Goal: Task Accomplishment & Management: Use online tool/utility

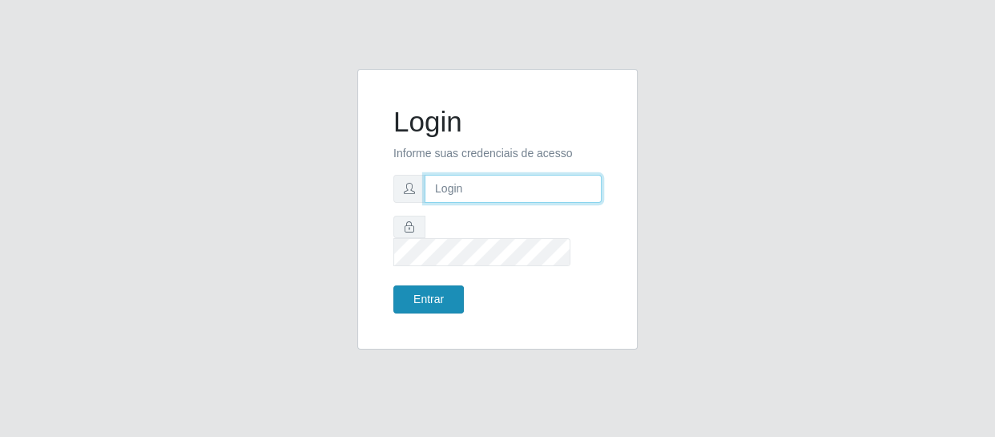
type input "[EMAIL_ADDRESS][DOMAIN_NAME]"
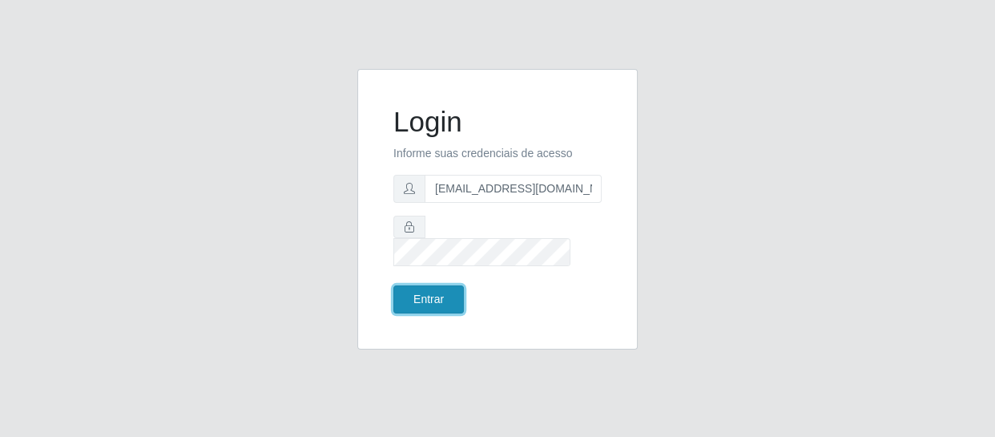
click at [431, 285] on button "Entrar" at bounding box center [428, 299] width 71 height 28
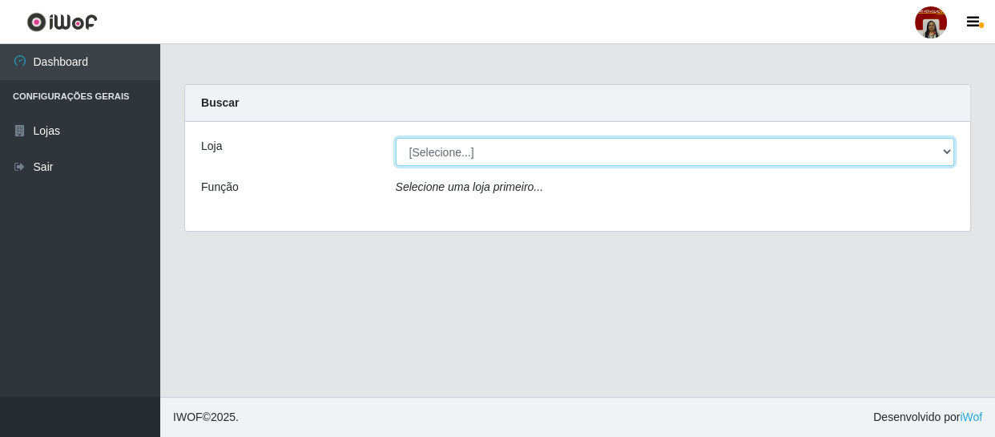
click at [506, 147] on select "[Selecione...] Mar Vermelho - Loja 04" at bounding box center [675, 152] width 559 height 28
select select "251"
click at [396, 138] on select "[Selecione...] Mar Vermelho - Loja 04" at bounding box center [675, 152] width 559 height 28
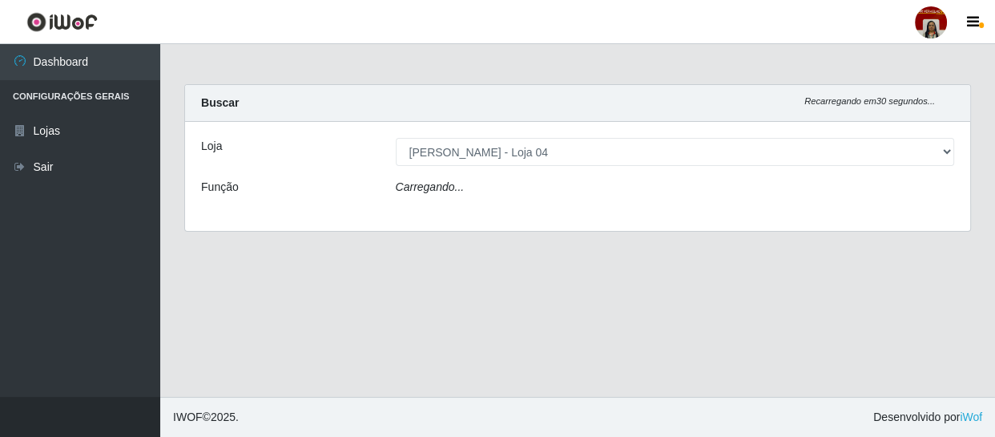
click at [491, 185] on div "Carregando..." at bounding box center [675, 190] width 583 height 23
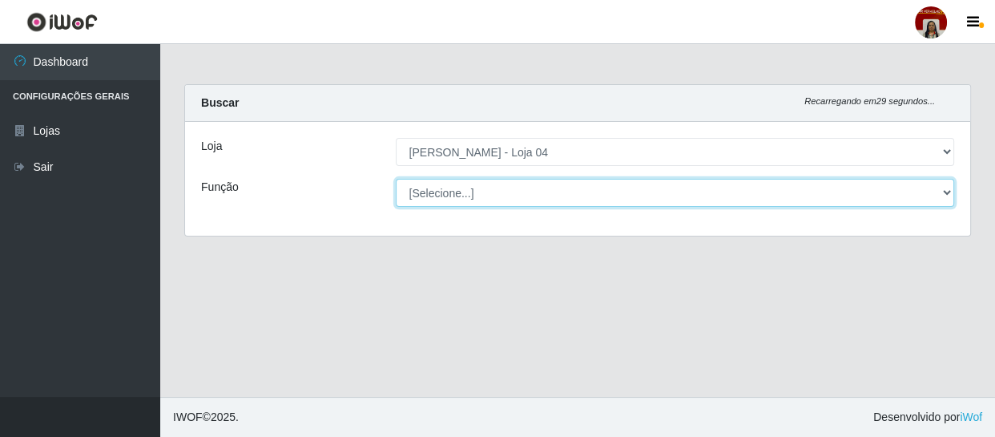
click at [491, 200] on select "[Selecione...] ASG ASG + ASG ++ Auxiliar de Depósito Auxiliar de Depósito + Aux…" at bounding box center [675, 193] width 559 height 28
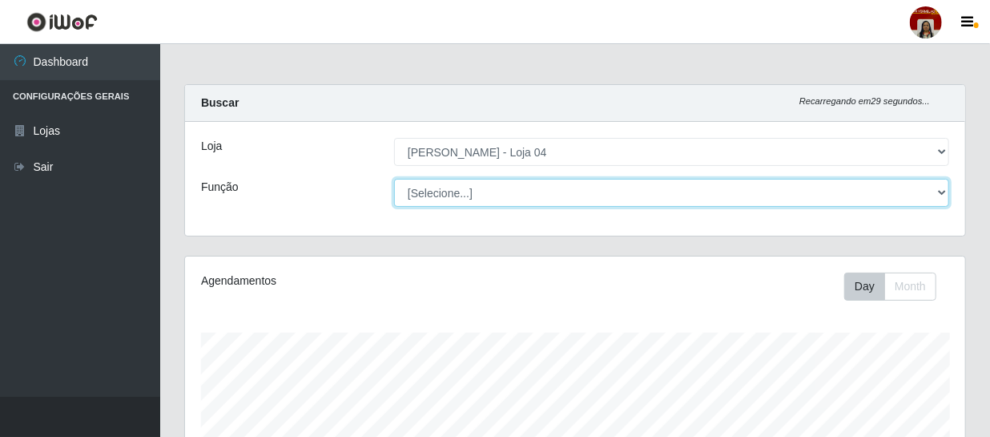
scroll to position [333, 781]
select select "22"
click at [394, 179] on select "[Selecione...] ASG ASG + ASG ++ Auxiliar de Depósito Auxiliar de Depósito + Aux…" at bounding box center [671, 193] width 555 height 28
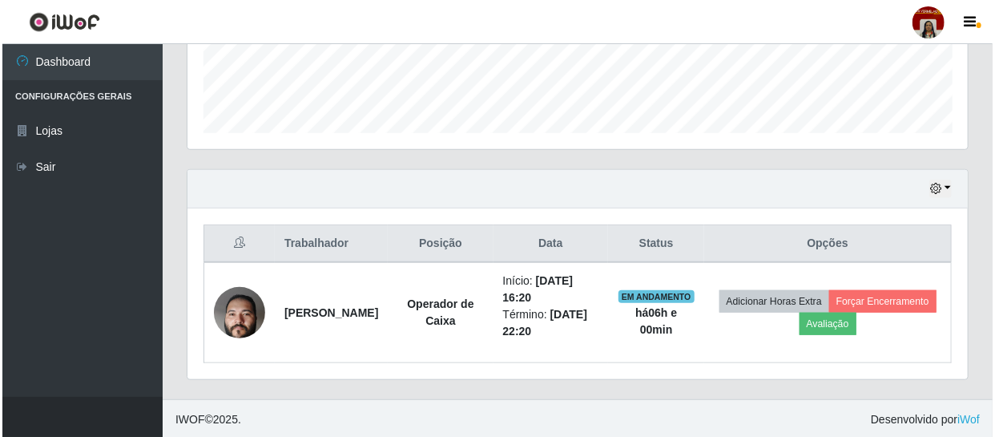
scroll to position [441, 0]
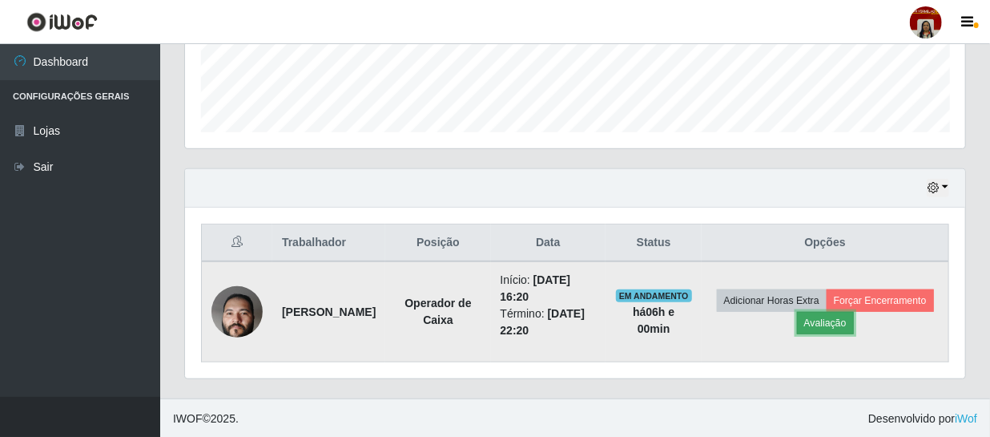
click at [854, 325] on button "Avaliação" at bounding box center [825, 323] width 57 height 22
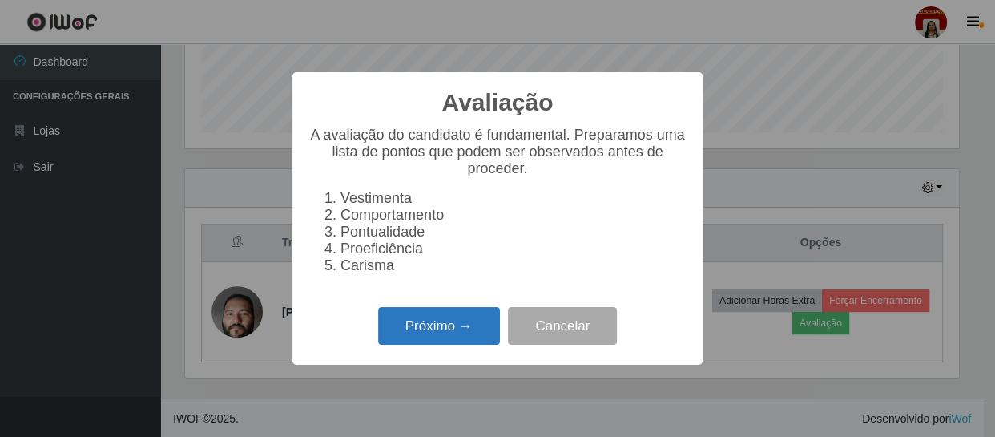
click at [442, 322] on button "Próximo →" at bounding box center [439, 326] width 122 height 38
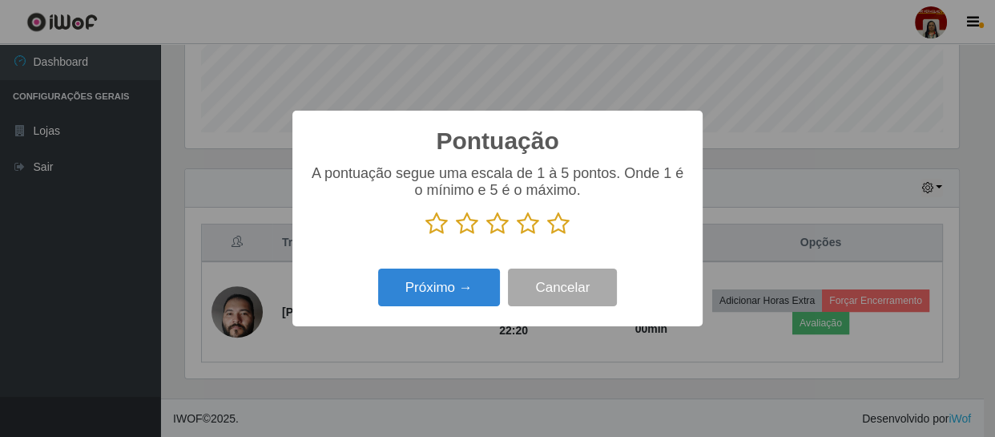
scroll to position [801029, 800587]
click at [560, 220] on icon at bounding box center [558, 224] width 22 height 24
click at [547, 236] on input "radio" at bounding box center [547, 236] width 0 height 0
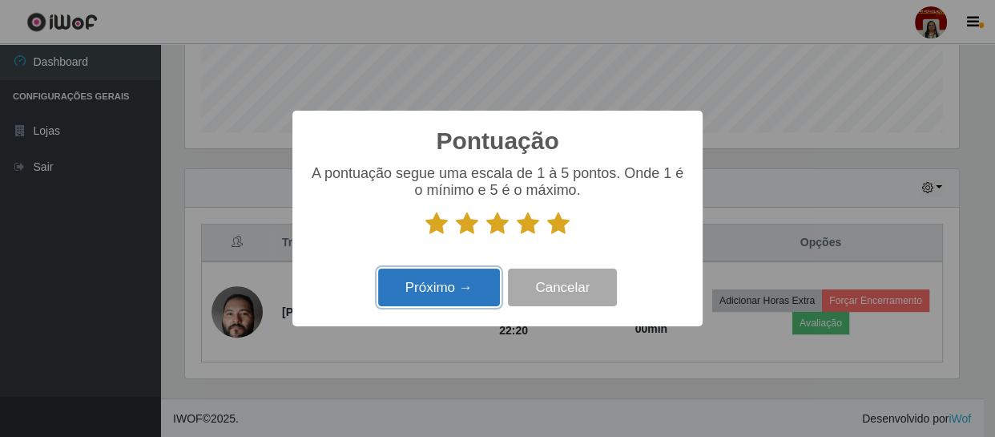
drag, startPoint x: 445, startPoint y: 305, endPoint x: 447, endPoint y: 291, distance: 13.8
click at [447, 291] on button "Próximo →" at bounding box center [439, 287] width 122 height 38
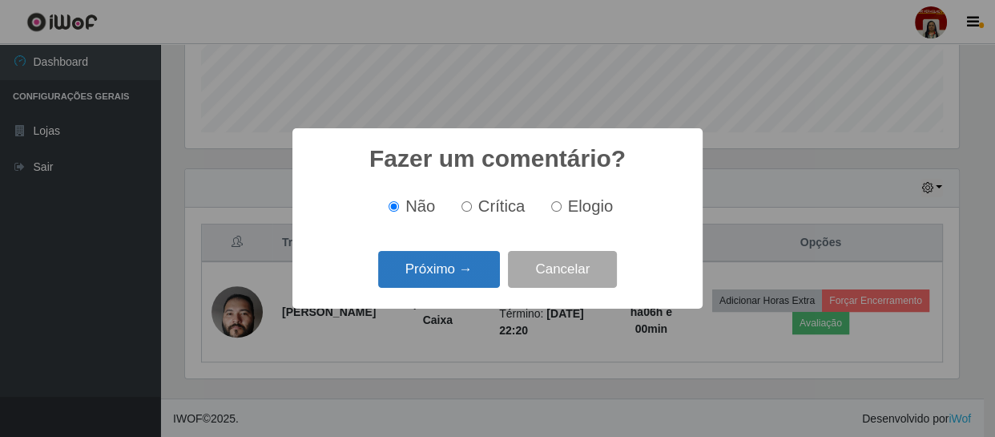
click at [471, 280] on button "Próximo →" at bounding box center [439, 270] width 122 height 38
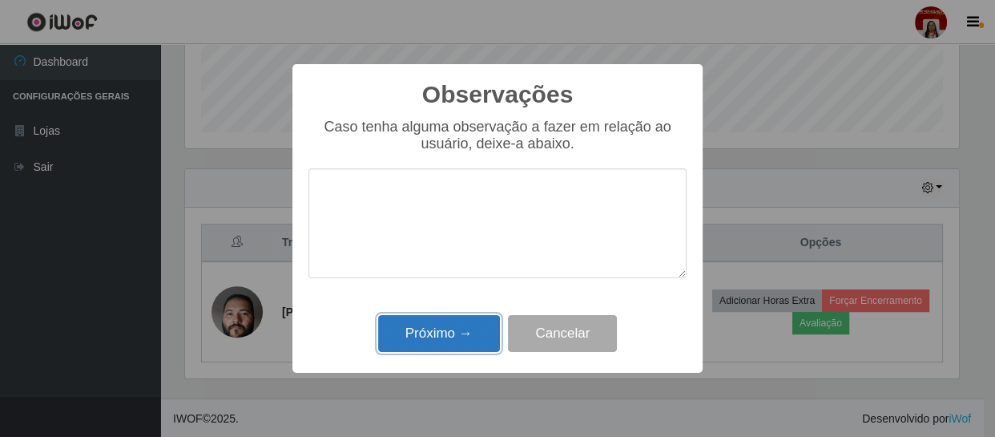
click at [466, 327] on button "Próximo →" at bounding box center [439, 334] width 122 height 38
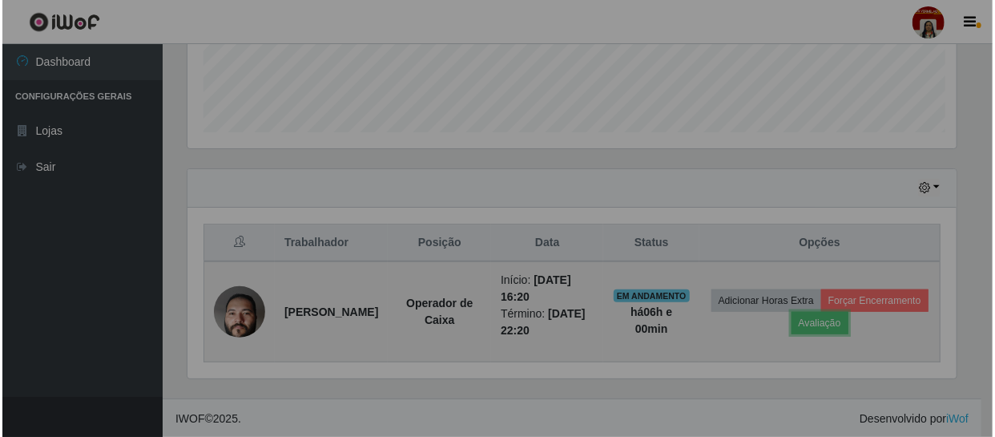
scroll to position [333, 781]
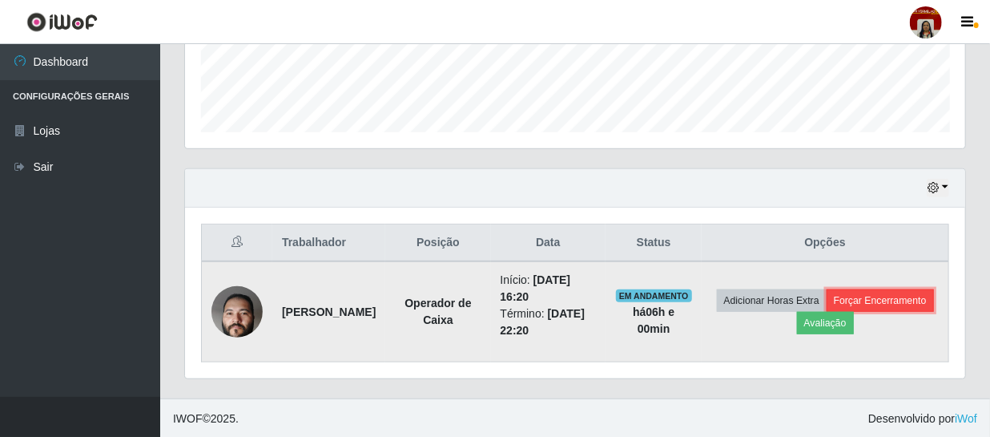
click at [827, 312] on button "Forçar Encerramento" at bounding box center [880, 300] width 107 height 22
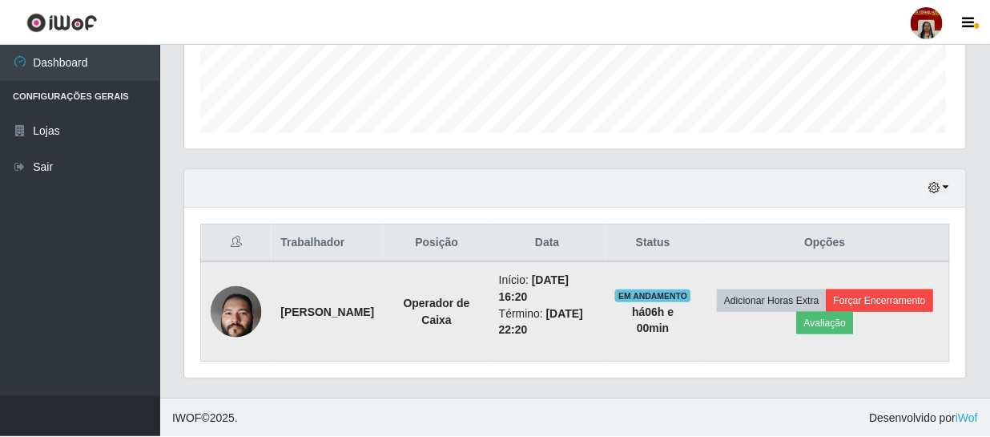
scroll to position [333, 773]
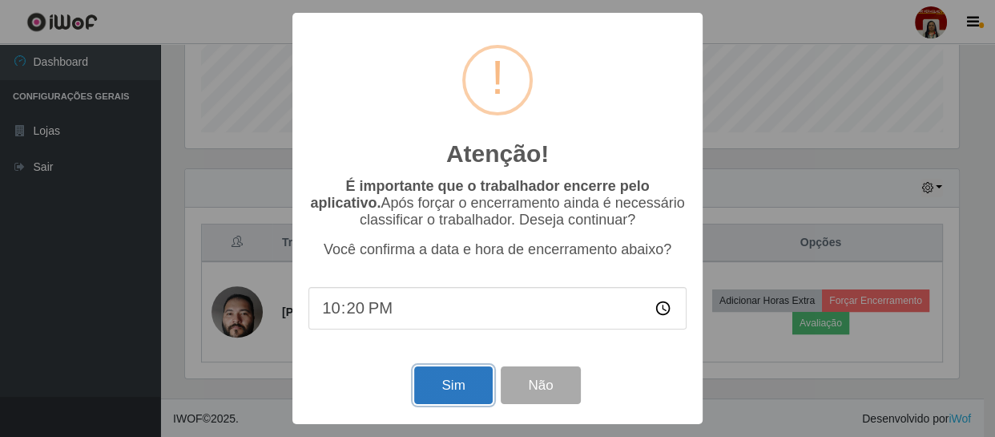
click at [442, 388] on button "Sim" at bounding box center [453, 385] width 78 height 38
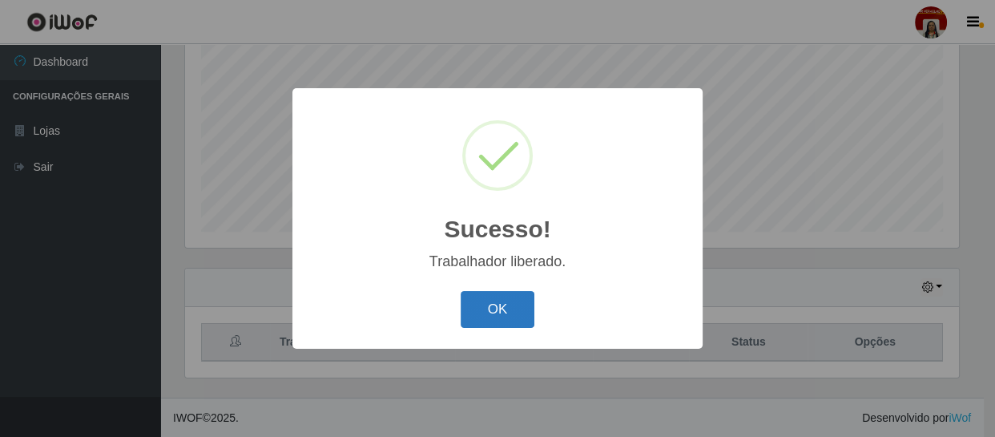
click at [502, 322] on button "OK" at bounding box center [498, 310] width 75 height 38
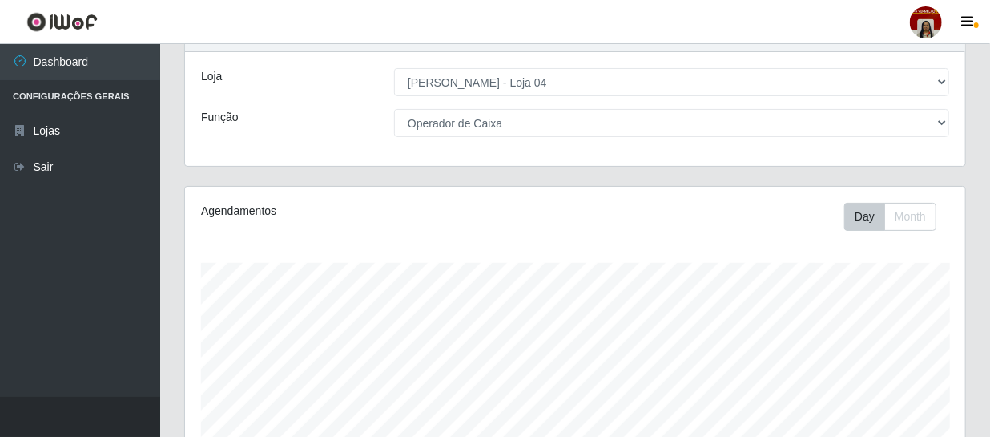
scroll to position [0, 0]
